Goal: Task Accomplishment & Management: Complete application form

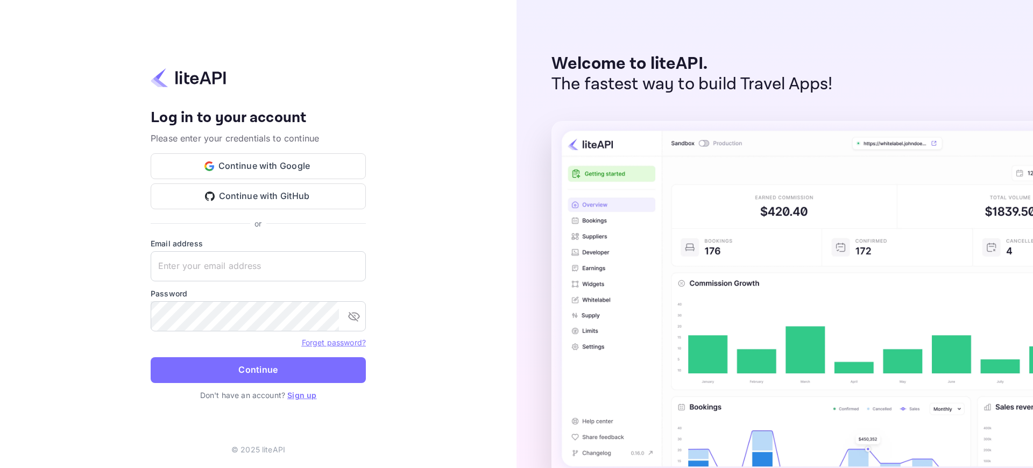
click at [302, 395] on link "Sign up" at bounding box center [301, 394] width 29 height 9
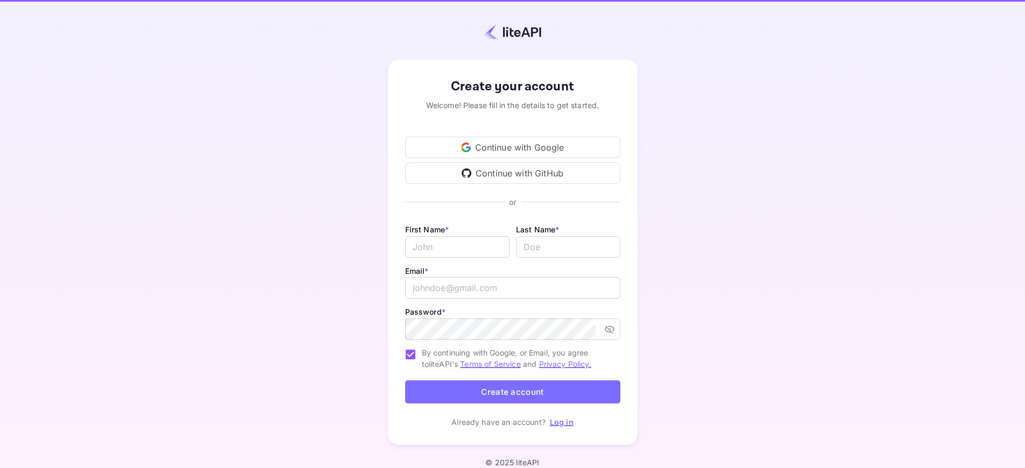
click at [516, 358] on span "By continuing with Google, or Email, you agree to liteAPI's Terms of Service an…" at bounding box center [517, 358] width 190 height 23
click at [422, 358] on input "By continuing with Google, or Email, you agree to liteAPI's Terms of Service an…" at bounding box center [410, 354] width 23 height 23
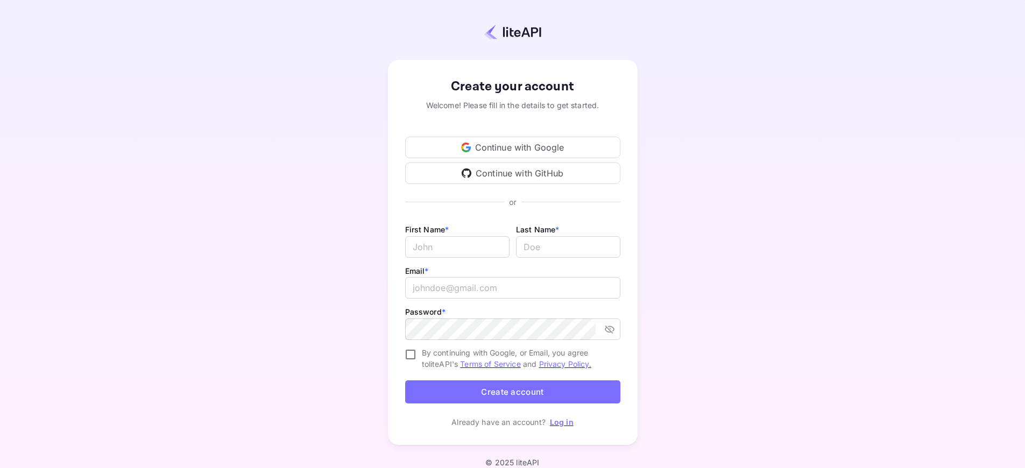
click at [516, 358] on span "By continuing with Google, or Email, you agree to liteAPI's Terms of Service an…" at bounding box center [517, 358] width 190 height 23
click at [422, 358] on input "By continuing with Google, or Email, you agree to liteAPI's Terms of Service an…" at bounding box center [410, 354] width 23 height 23
click at [516, 358] on span "By continuing with Google, or Email, you agree to liteAPI's Terms of Service an…" at bounding box center [517, 358] width 190 height 23
click at [422, 358] on input "By continuing with Google, or Email, you agree to liteAPI's Terms of Service an…" at bounding box center [410, 354] width 23 height 23
checkbox input "false"
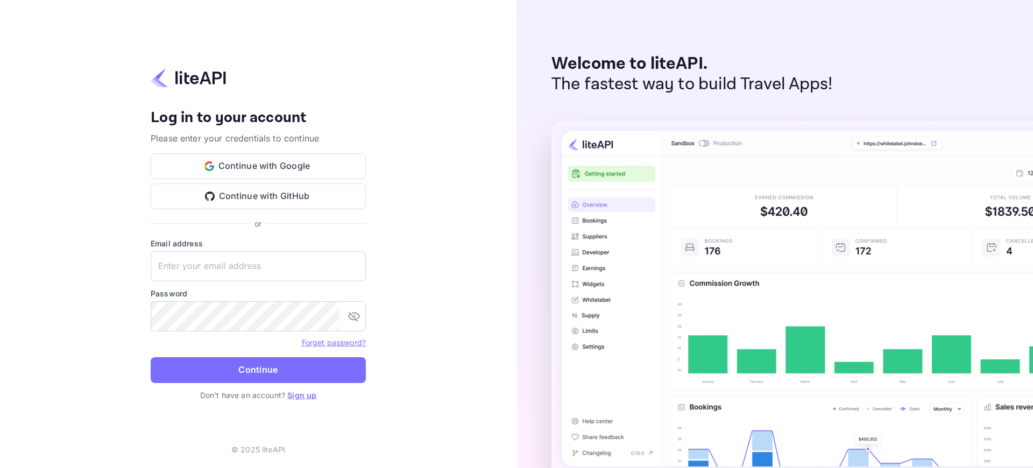
click at [302, 395] on link "Sign up" at bounding box center [301, 394] width 29 height 9
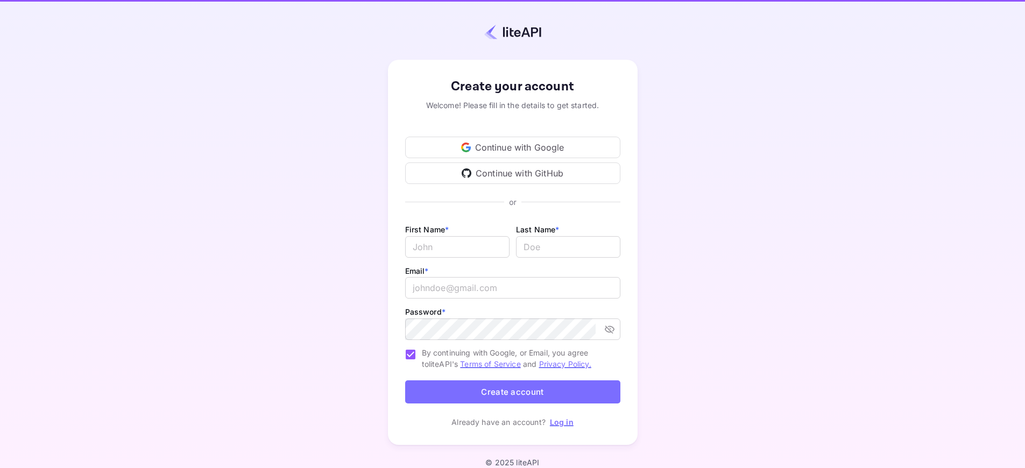
click at [516, 358] on span "By continuing with Google, or Email, you agree to liteAPI's Terms of Service an…" at bounding box center [517, 358] width 190 height 23
click at [422, 358] on input "By continuing with Google, or Email, you agree to liteAPI's Terms of Service an…" at bounding box center [410, 354] width 23 height 23
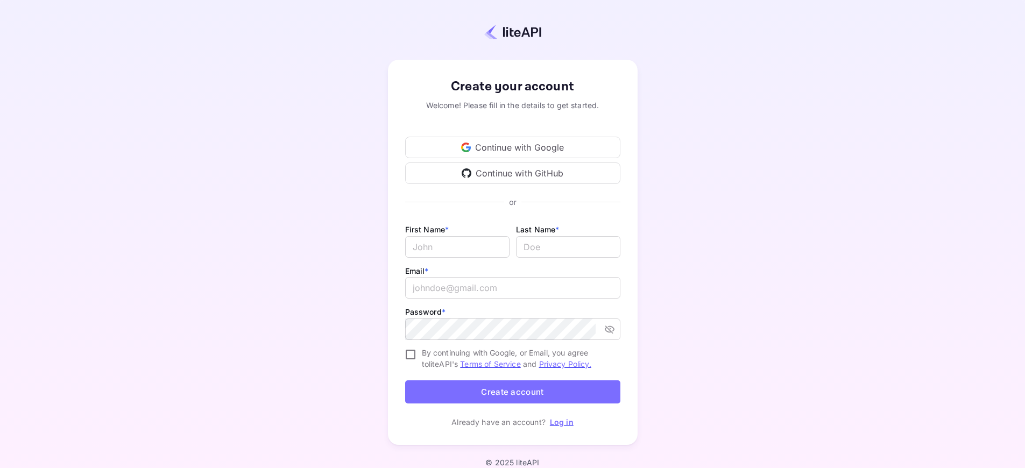
click at [516, 358] on span "By continuing with Google, or Email, you agree to liteAPI's Terms of Service an…" at bounding box center [517, 358] width 190 height 23
click at [422, 358] on input "By continuing with Google, or Email, you agree to liteAPI's Terms of Service an…" at bounding box center [410, 354] width 23 height 23
checkbox input "true"
click at [512, 392] on button "Create account" at bounding box center [512, 391] width 215 height 23
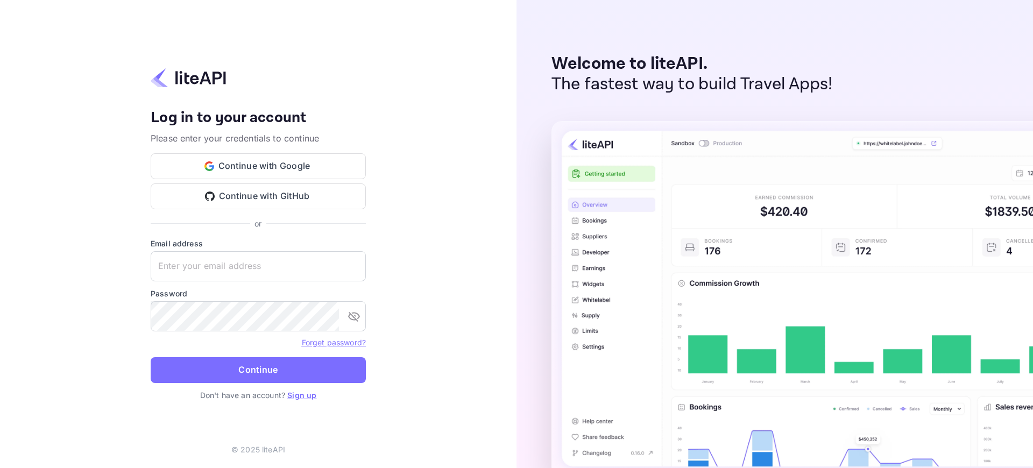
click at [302, 395] on link "Sign up" at bounding box center [301, 394] width 29 height 9
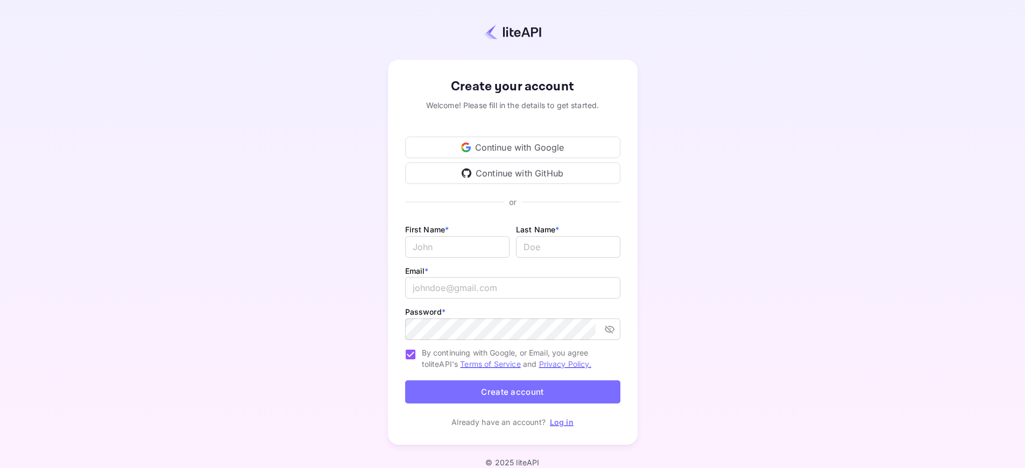
click at [516, 358] on span "By continuing with Google, or Email, you agree to liteAPI's Terms of Service an…" at bounding box center [517, 358] width 190 height 23
click at [422, 358] on input "By continuing with Google, or Email, you agree to liteAPI's Terms of Service an…" at bounding box center [410, 354] width 23 height 23
click at [516, 358] on span "By continuing with Google, or Email, you agree to liteAPI's Terms of Service an…" at bounding box center [517, 358] width 190 height 23
click at [422, 358] on input "By continuing with Google, or Email, you agree to liteAPI's Terms of Service an…" at bounding box center [410, 354] width 23 height 23
checkbox input "true"
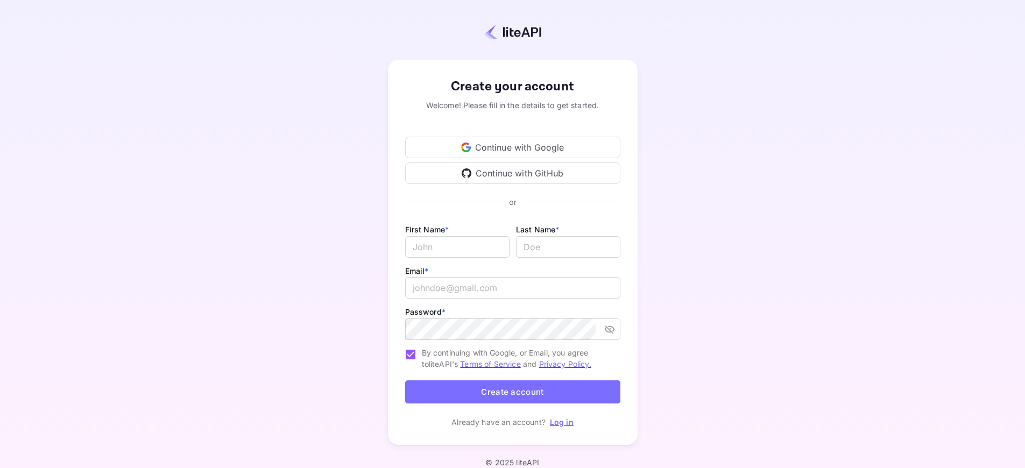
click at [512, 392] on button "Create account" at bounding box center [512, 391] width 215 height 23
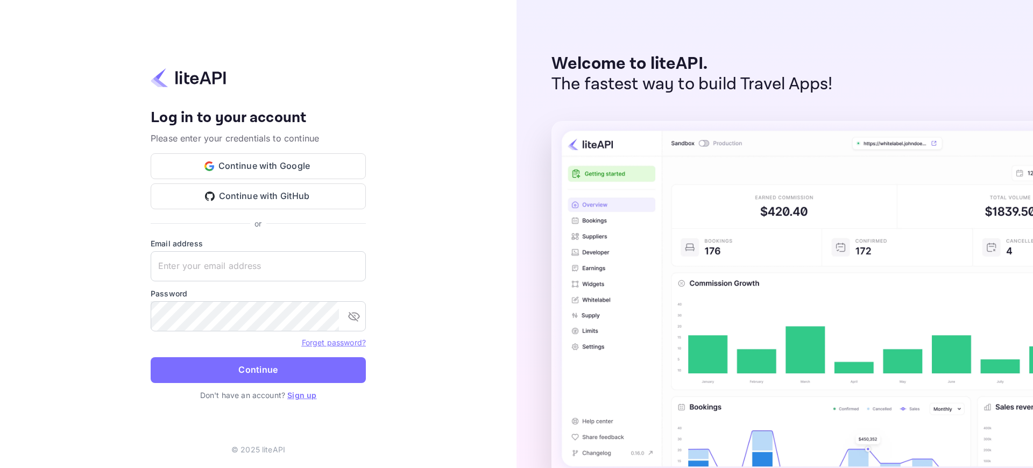
click at [302, 395] on link "Sign up" at bounding box center [301, 394] width 29 height 9
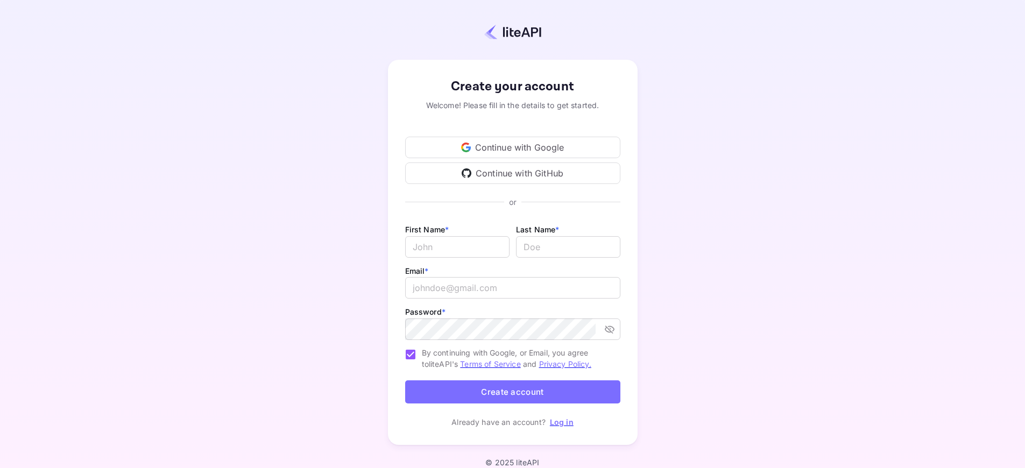
click at [516, 358] on span "By continuing with Google, or Email, you agree to liteAPI's Terms of Service an…" at bounding box center [517, 358] width 190 height 23
click at [422, 358] on input "By continuing with Google, or Email, you agree to liteAPI's Terms of Service an…" at bounding box center [410, 354] width 23 height 23
click at [516, 358] on span "By continuing with Google, or Email, you agree to liteAPI's Terms of Service an…" at bounding box center [517, 358] width 190 height 23
click at [422, 358] on input "By continuing with Google, or Email, you agree to liteAPI's Terms of Service an…" at bounding box center [410, 354] width 23 height 23
checkbox input "true"
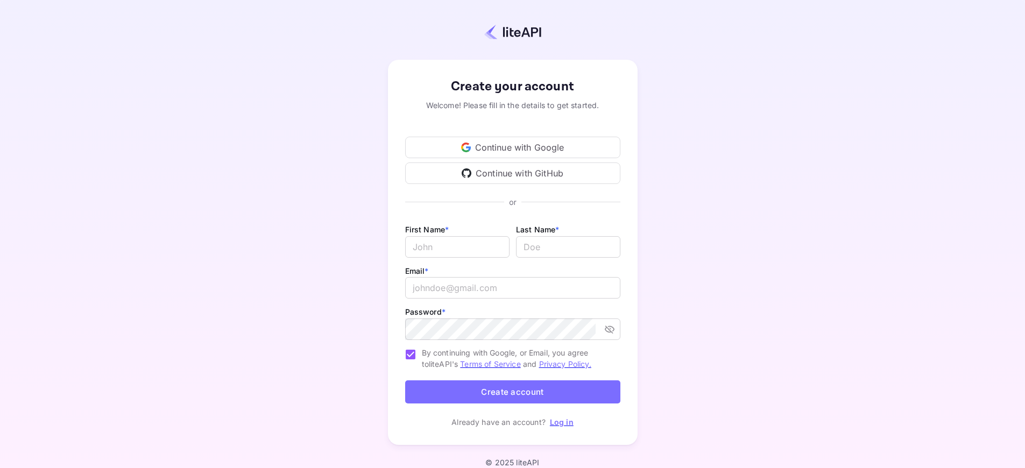
click at [512, 392] on button "Create account" at bounding box center [512, 391] width 215 height 23
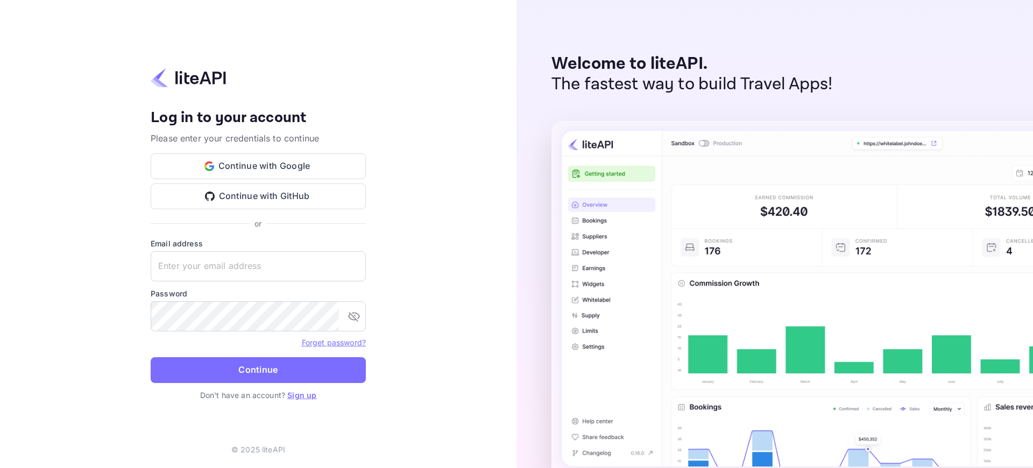
click at [302, 395] on link "Sign up" at bounding box center [301, 394] width 29 height 9
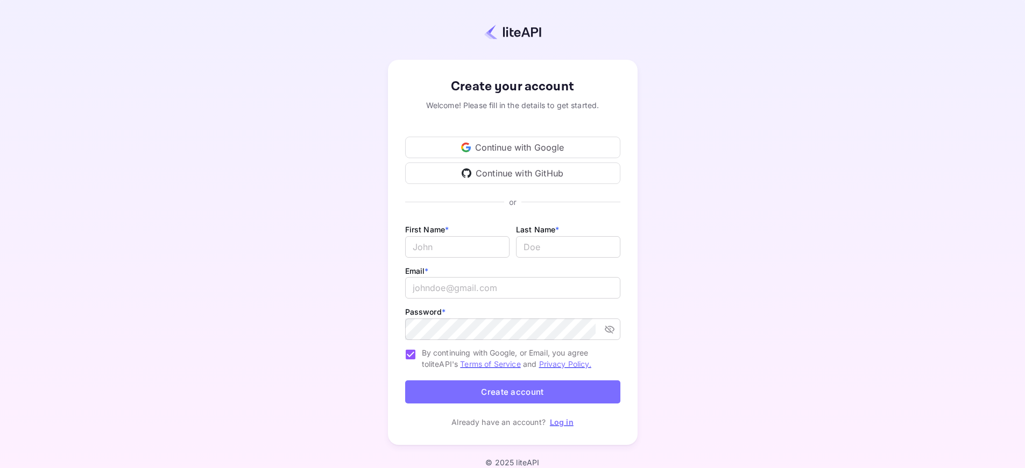
click at [516, 358] on span "By continuing with Google, or Email, you agree to liteAPI's Terms of Service an…" at bounding box center [517, 358] width 190 height 23
click at [422, 358] on input "By continuing with Google, or Email, you agree to liteAPI's Terms of Service an…" at bounding box center [410, 354] width 23 height 23
click at [516, 358] on span "By continuing with Google, or Email, you agree to liteAPI's Terms of Service an…" at bounding box center [517, 358] width 190 height 23
click at [422, 358] on input "By continuing with Google, or Email, you agree to liteAPI's Terms of Service an…" at bounding box center [410, 354] width 23 height 23
checkbox input "true"
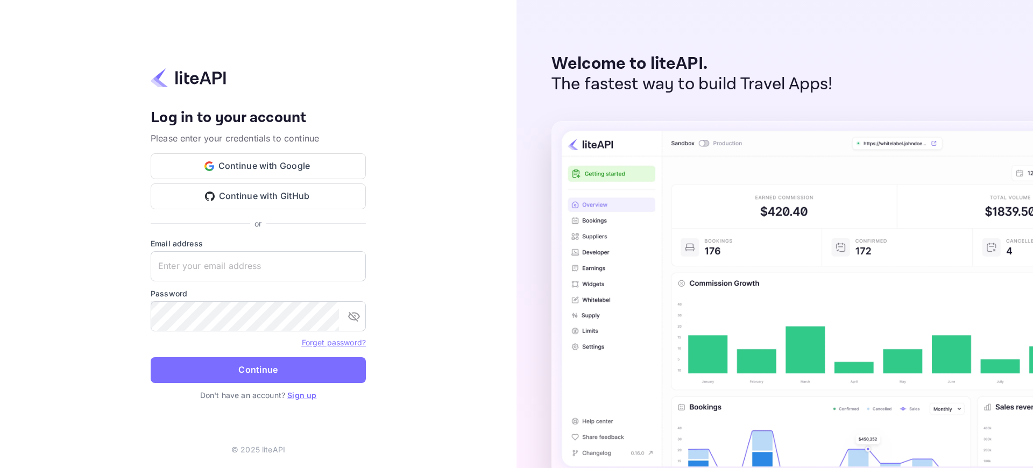
click at [302, 395] on link "Sign up" at bounding box center [301, 394] width 29 height 9
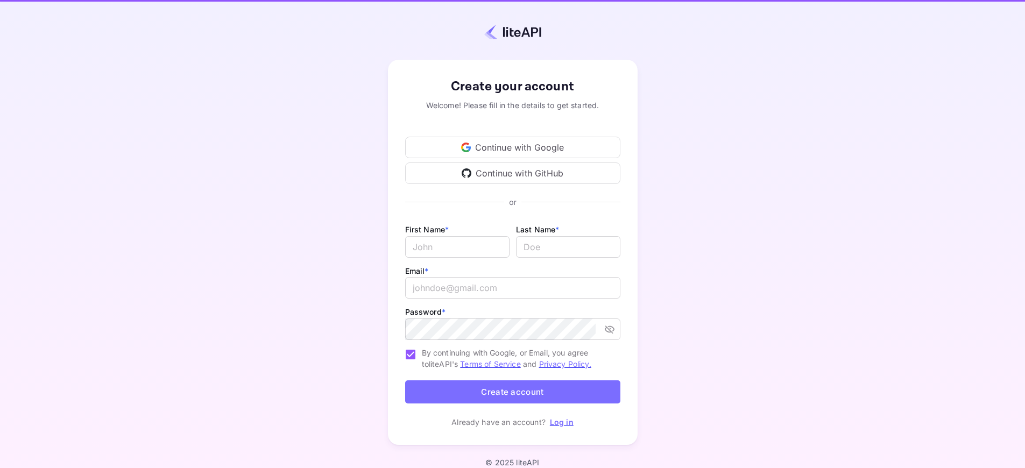
click at [516, 358] on span "By continuing with Google, or Email, you agree to liteAPI's Terms of Service an…" at bounding box center [517, 358] width 190 height 23
click at [422, 358] on input "By continuing with Google, or Email, you agree to liteAPI's Terms of Service an…" at bounding box center [410, 354] width 23 height 23
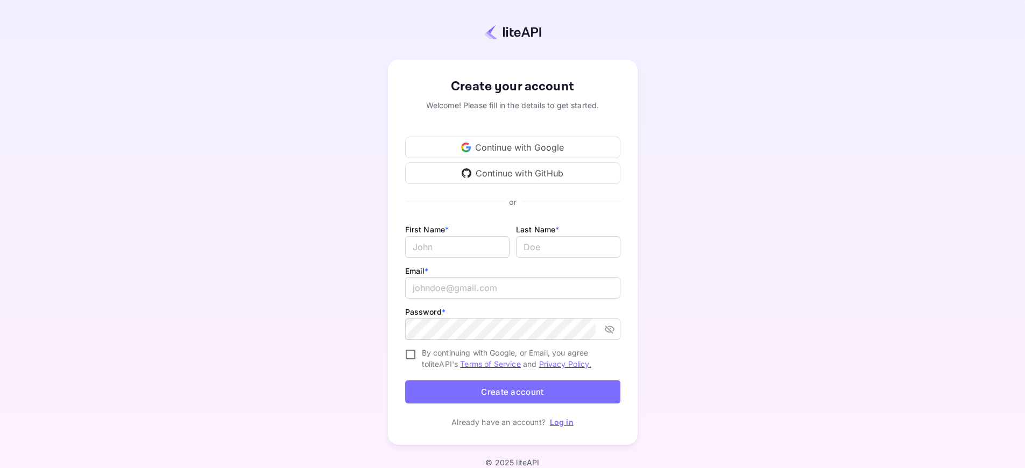
click at [516, 358] on span "By continuing with Google, or Email, you agree to liteAPI's Terms of Service an…" at bounding box center [517, 358] width 190 height 23
click at [422, 358] on input "By continuing with Google, or Email, you agree to liteAPI's Terms of Service an…" at bounding box center [410, 354] width 23 height 23
checkbox input "true"
